Goal: Task Accomplishment & Management: Manage account settings

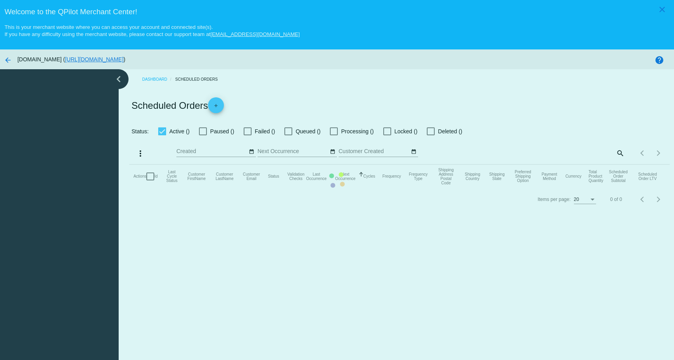
checkbox input "true"
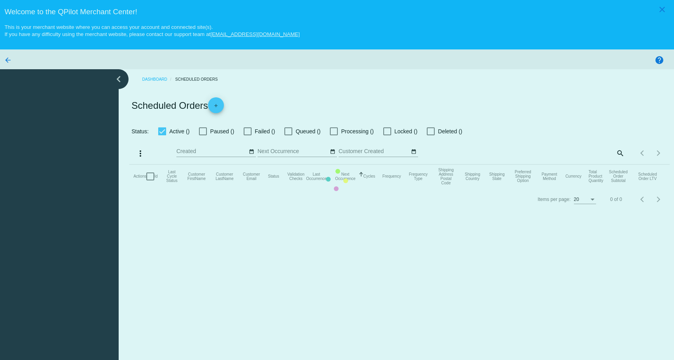
checkbox input "true"
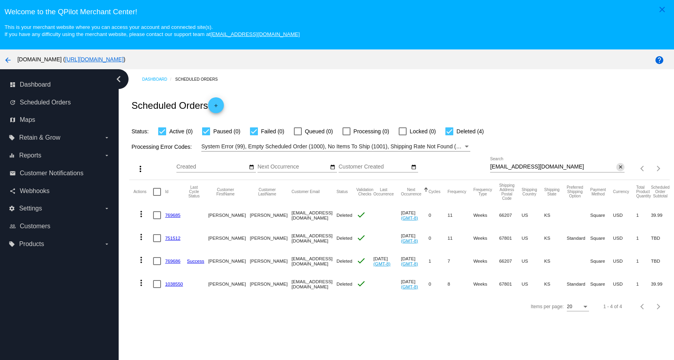
click at [618, 168] on mat-icon "close" at bounding box center [621, 167] width 6 height 6
